Goal: Task Accomplishment & Management: Use online tool/utility

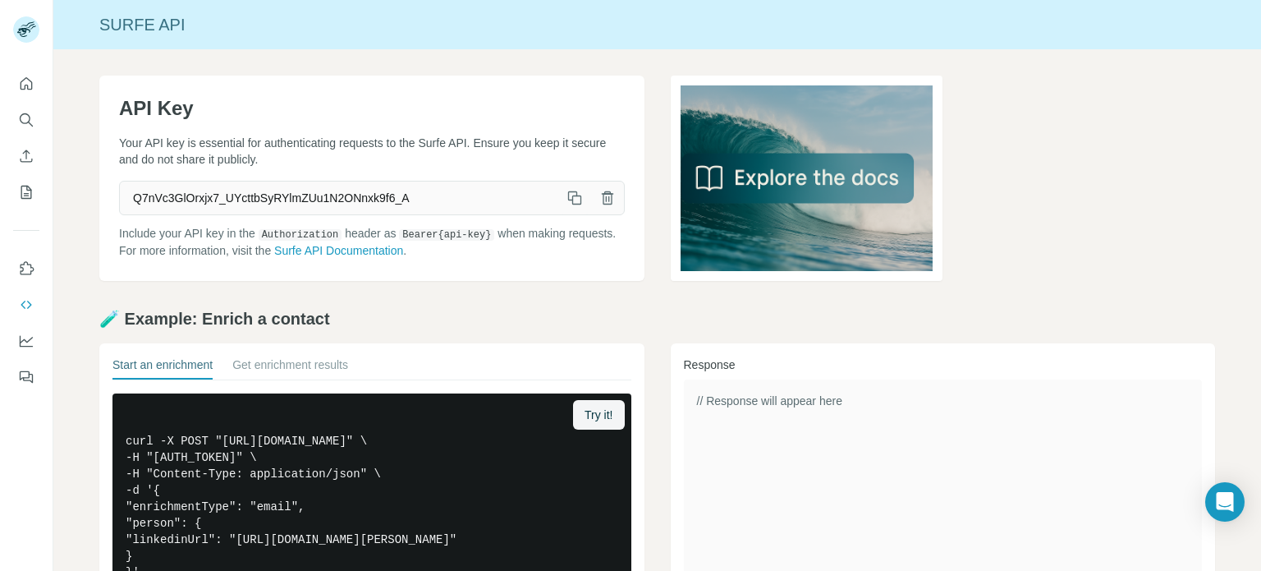
click at [558, 200] on button "button" at bounding box center [574, 197] width 33 height 33
